Goal: Navigation & Orientation: Find specific page/section

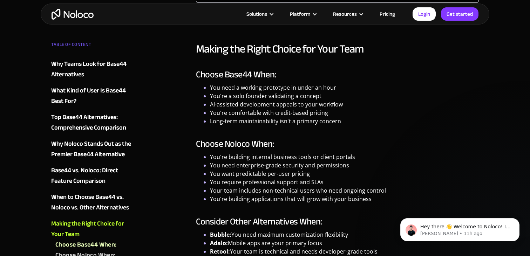
scroll to position [2007, 0]
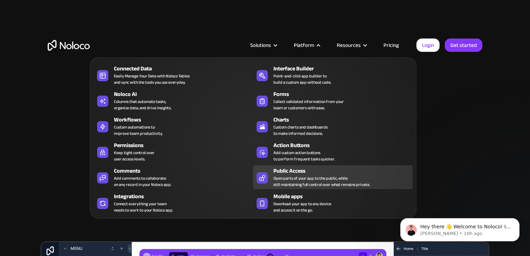
click at [290, 174] on div "Public Access" at bounding box center [345, 171] width 142 height 8
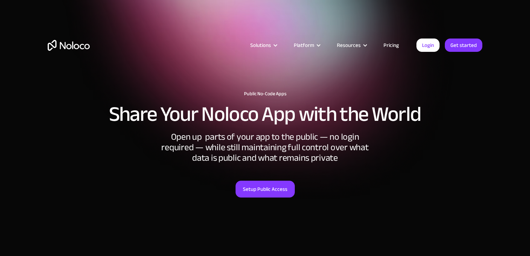
click at [331, 32] on div "Solutions Use Cases Business Types Project Management Keep track of customers, …" at bounding box center [265, 45] width 449 height 55
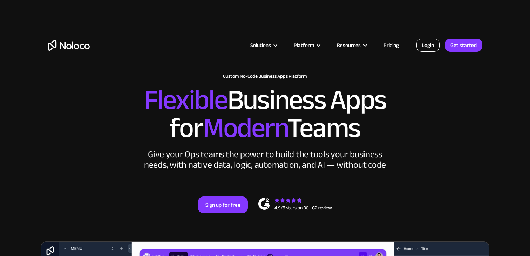
click at [427, 47] on link "Login" at bounding box center [428, 45] width 23 height 13
